Goal: Go to known website: Access a specific website the user already knows

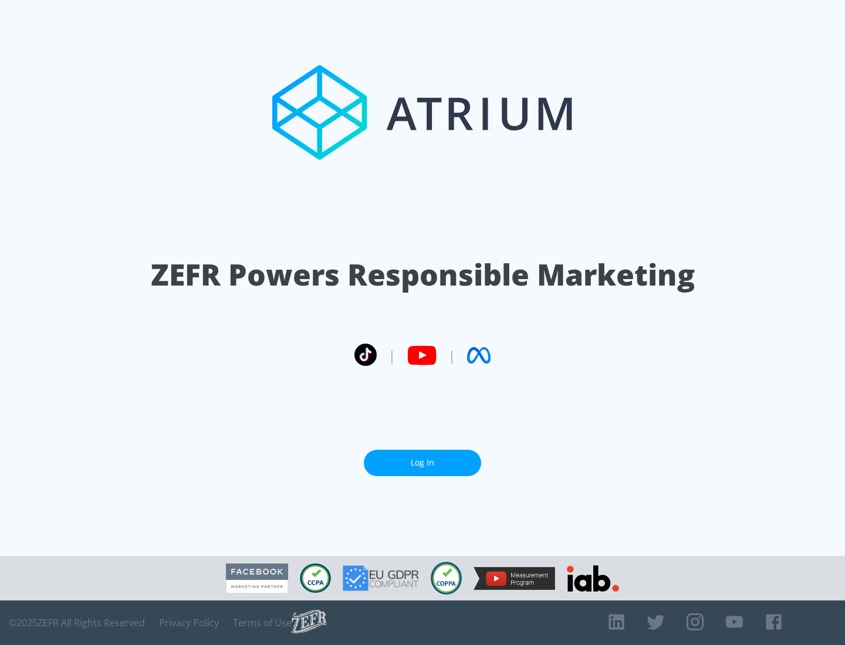
click at [422, 463] on link "Log In" at bounding box center [422, 463] width 117 height 26
